Goal: Information Seeking & Learning: Check status

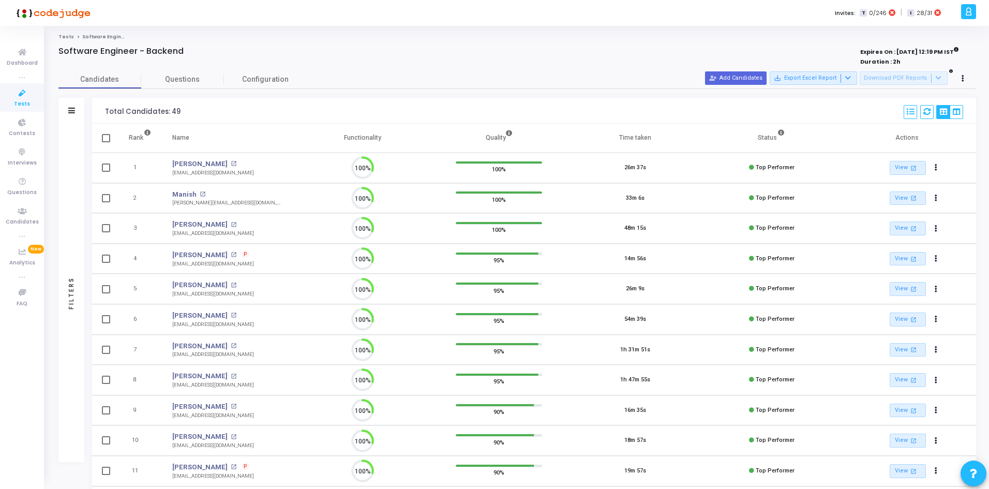
click at [80, 106] on div "Filters" at bounding box center [71, 111] width 26 height 26
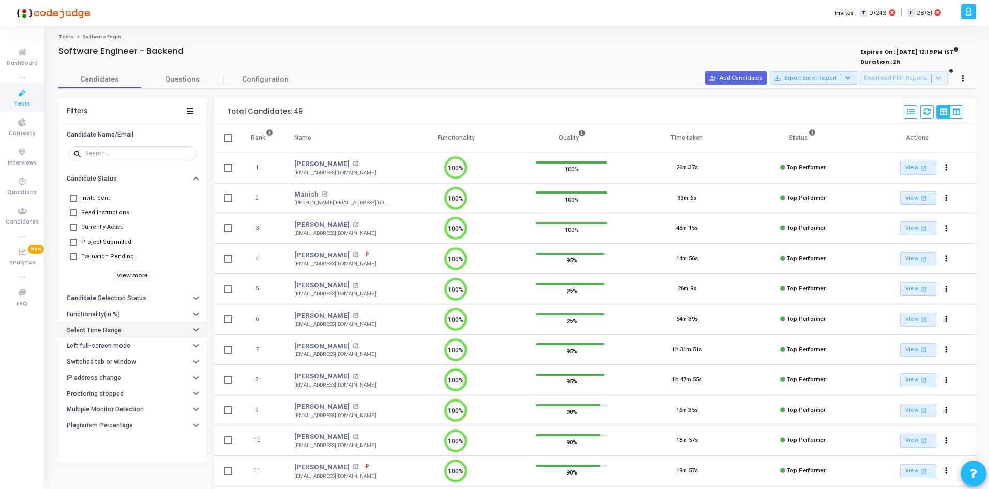
click at [114, 328] on h6 "Select Time Range" at bounding box center [94, 331] width 55 height 8
click at [139, 348] on input "text" at bounding box center [153, 351] width 77 height 6
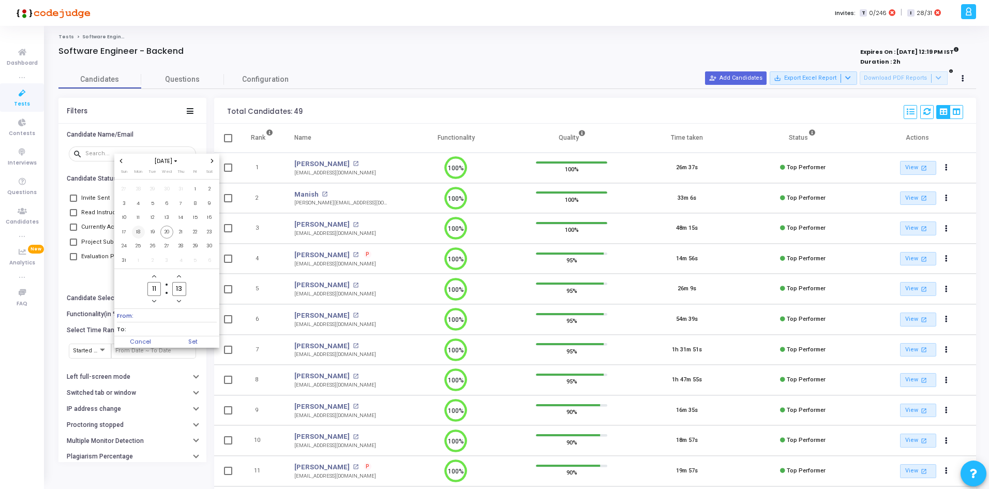
click at [139, 228] on span "18" at bounding box center [138, 232] width 13 height 13
drag, startPoint x: 160, startPoint y: 232, endPoint x: 181, endPoint y: 292, distance: 63.3
click at [160, 233] on span "20" at bounding box center [166, 232] width 13 height 13
click at [194, 339] on span "Set" at bounding box center [193, 341] width 53 height 11
type input "[DATE] 11:13 AM - [DATE] 11:13 AM"
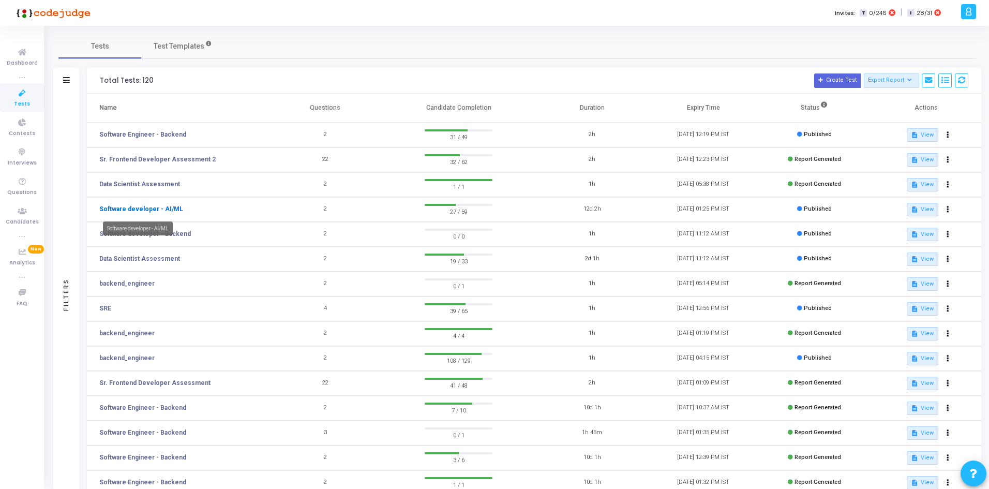
click at [167, 209] on link "Software developer - AI/ML" at bounding box center [141, 208] width 84 height 9
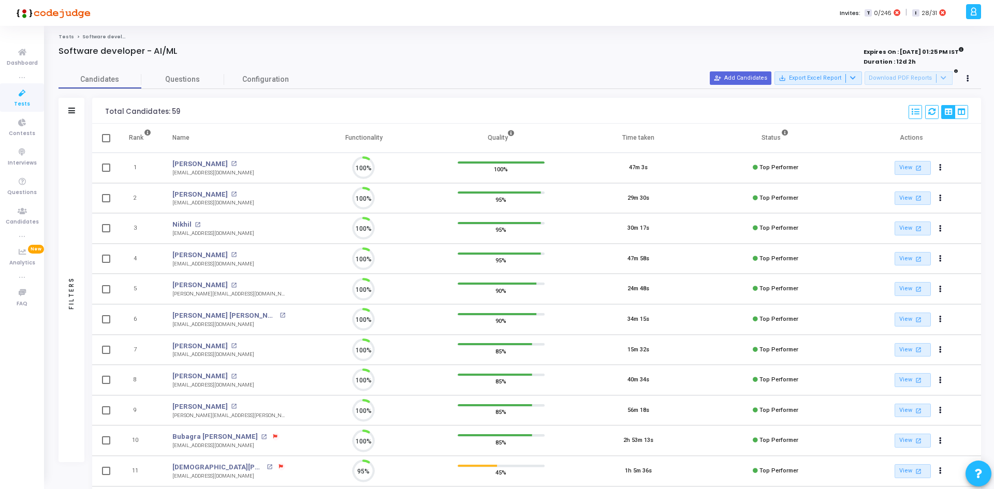
click at [74, 117] on div "Filters" at bounding box center [71, 111] width 26 height 26
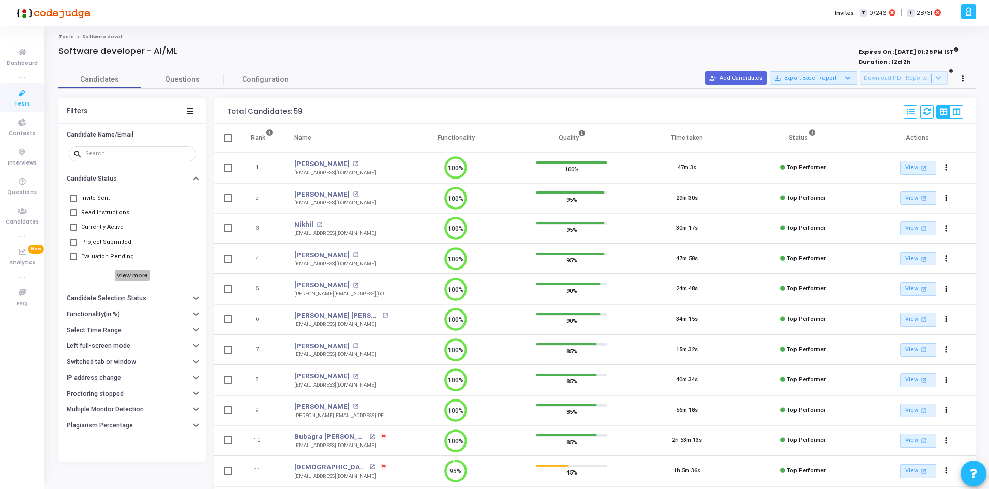
click at [124, 278] on h6 "View more" at bounding box center [133, 275] width 36 height 11
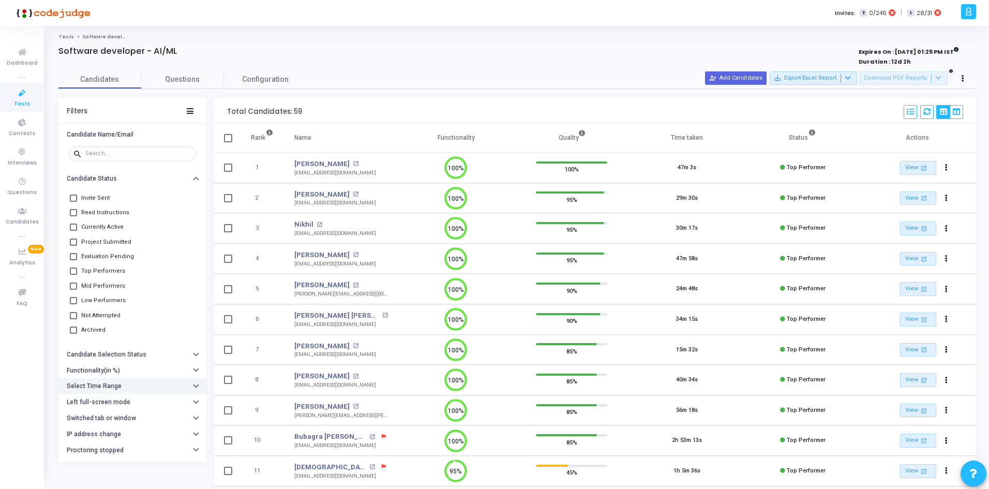
click at [106, 379] on button "Select Time Range" at bounding box center [132, 386] width 148 height 16
click at [120, 406] on input "text" at bounding box center [153, 407] width 77 height 6
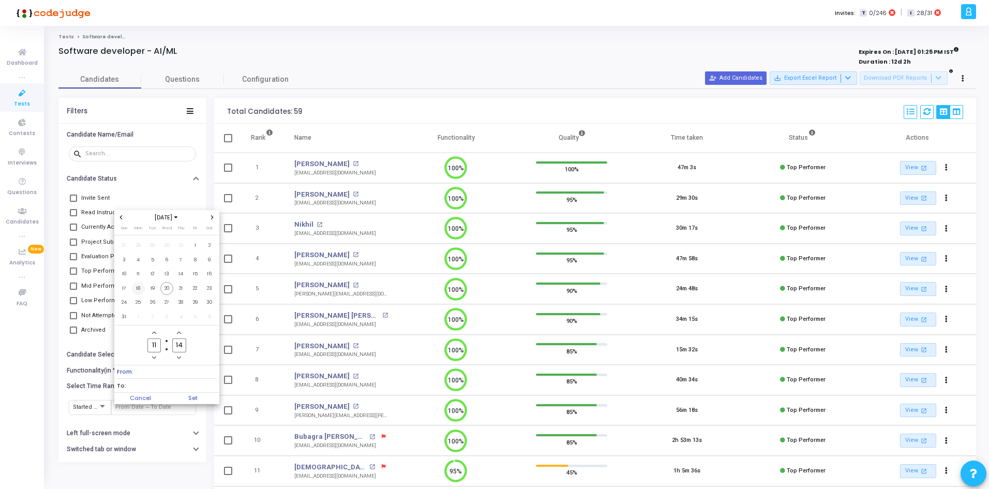
click at [143, 286] on span "18" at bounding box center [138, 288] width 13 height 13
click at [167, 288] on span "20" at bounding box center [166, 288] width 13 height 13
click at [184, 393] on span "Set" at bounding box center [193, 398] width 53 height 11
type input "[DATE] 11:14 AM - [DATE] 11:14 AM"
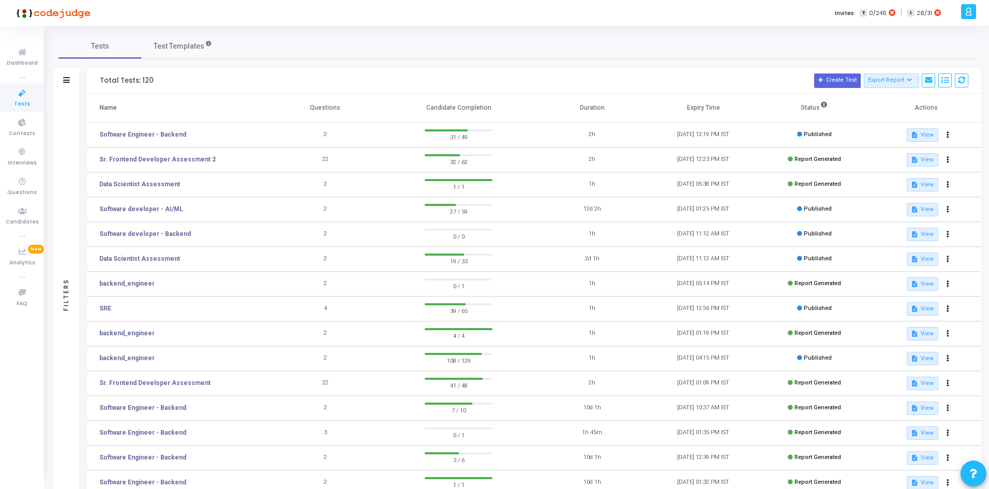
click at [169, 154] on td "Sr. Frontend Developer Assessment 2" at bounding box center [178, 159] width 183 height 25
click at [164, 158] on link "Sr. Frontend Developer Assessment 2" at bounding box center [157, 159] width 116 height 9
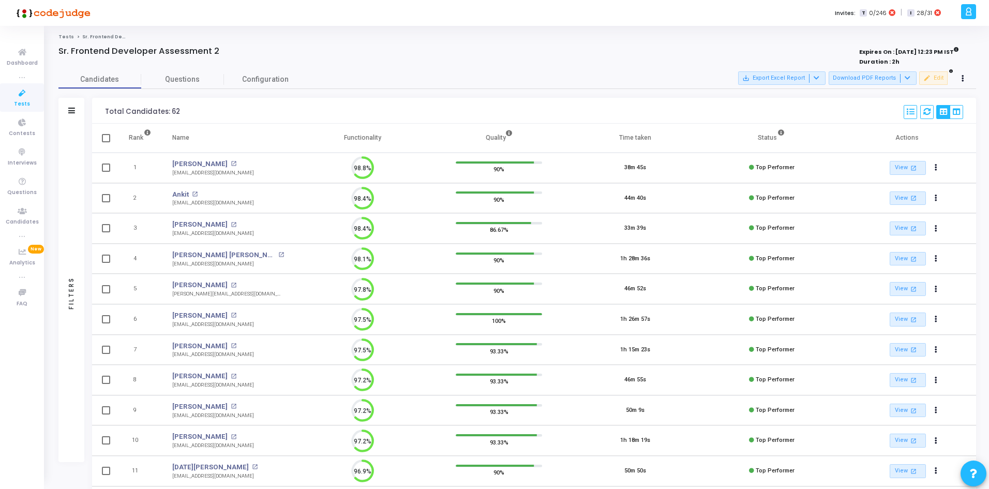
click at [75, 115] on div "Filters" at bounding box center [71, 111] width 26 height 26
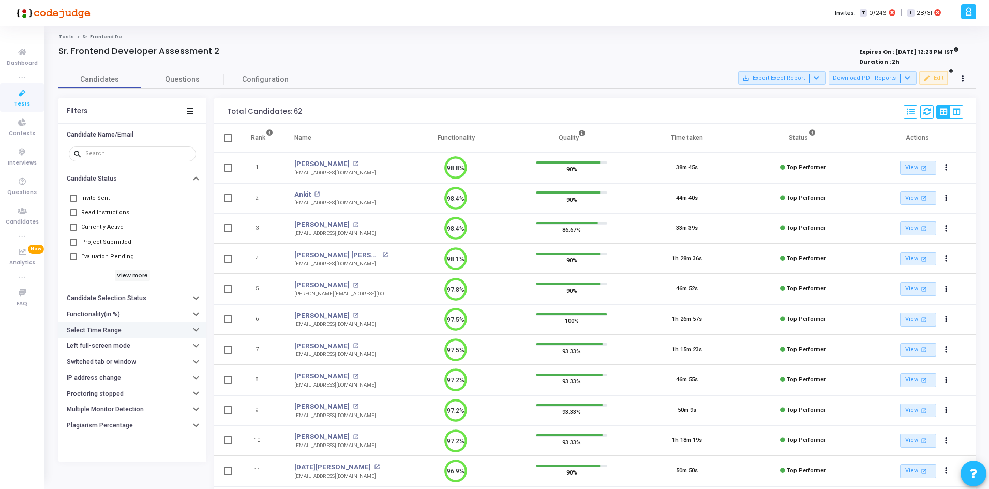
click at [106, 328] on h6 "Select Time Range" at bounding box center [94, 331] width 55 height 8
click at [123, 345] on div at bounding box center [153, 350] width 77 height 17
click at [125, 356] on div at bounding box center [153, 350] width 77 height 17
click at [124, 353] on input "text" at bounding box center [153, 351] width 77 height 6
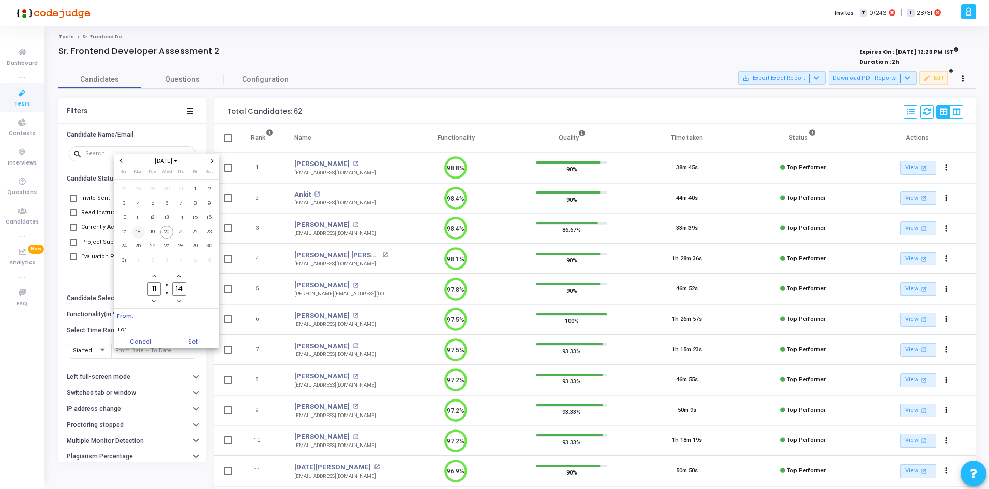
click at [139, 232] on span "18" at bounding box center [138, 232] width 13 height 13
click at [161, 232] on span "20" at bounding box center [166, 232] width 13 height 13
click at [183, 334] on span "To: [DATE] 11:14 AM" at bounding box center [167, 328] width 100 height 13
click at [184, 342] on span "Set" at bounding box center [193, 341] width 53 height 11
type input "[DATE] 11:14 AM - [DATE] 11:14 AM"
